Goal: Task Accomplishment & Management: Manage account settings

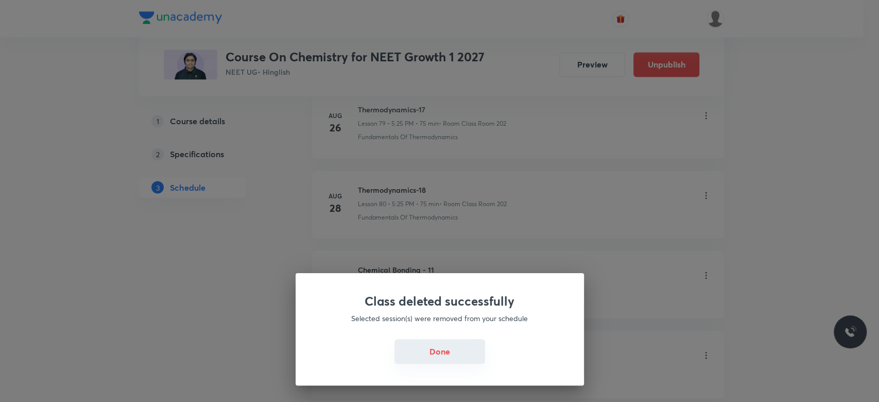
click at [431, 351] on button "Done" at bounding box center [440, 351] width 91 height 25
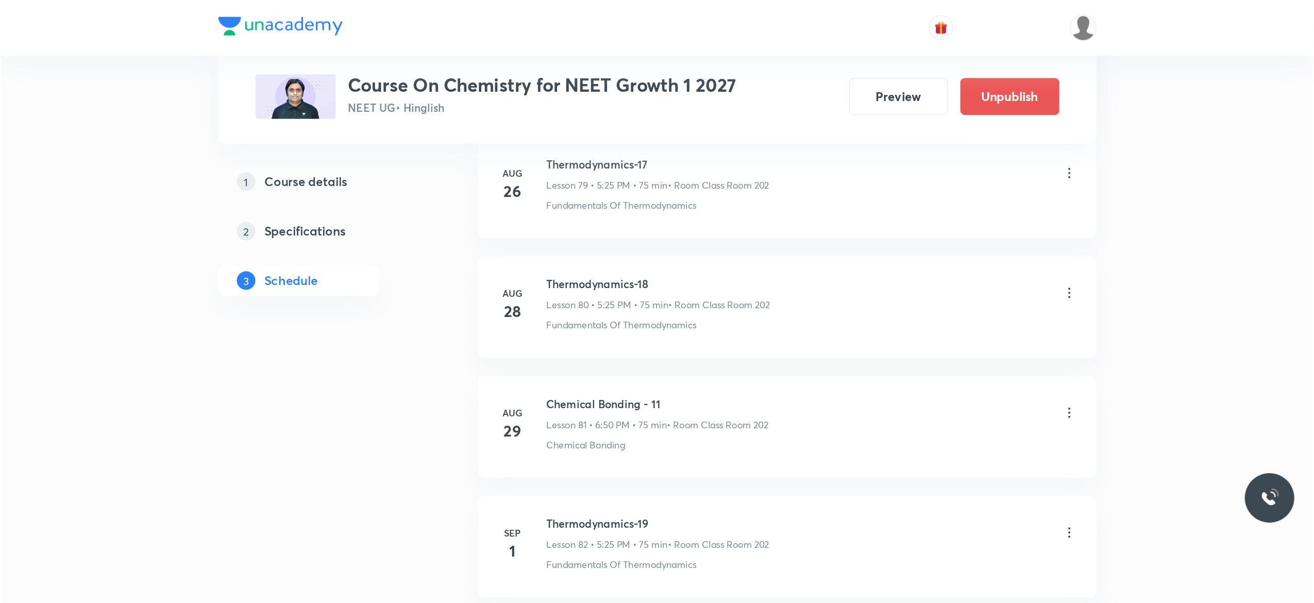
scroll to position [6405, 0]
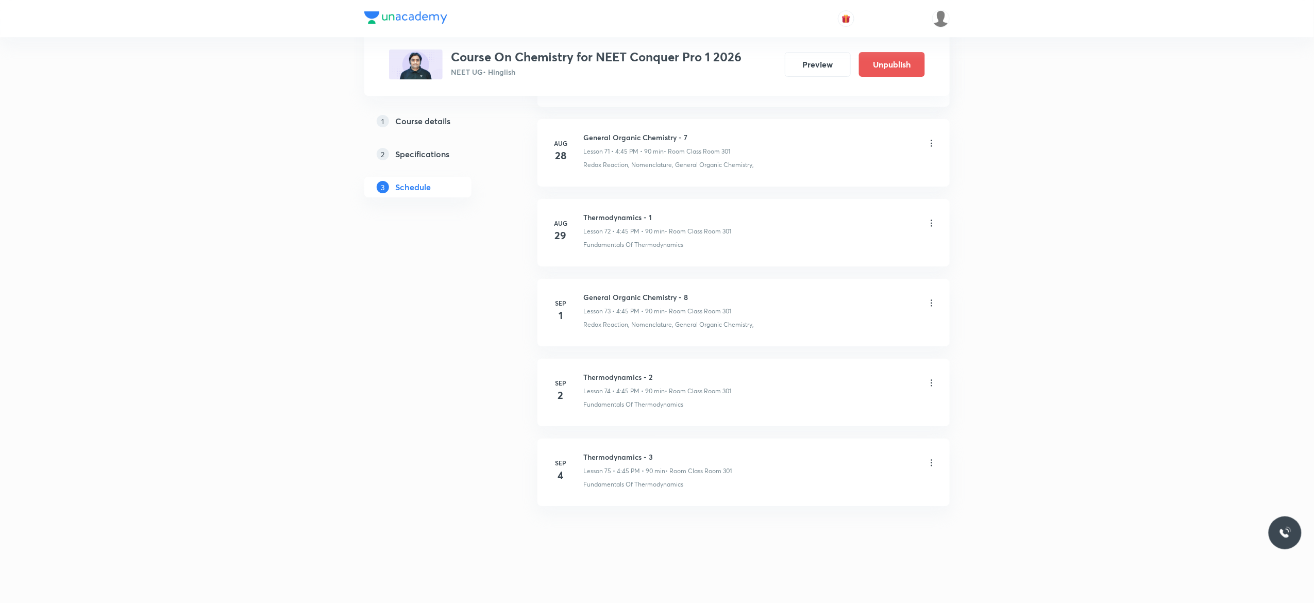
scroll to position [5764, 0]
